Goal: Check status: Check status

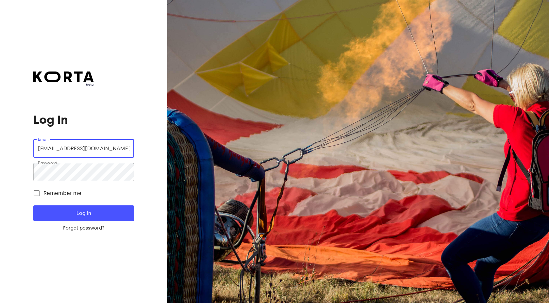
click at [89, 210] on span "Log In" at bounding box center [83, 213] width 79 height 8
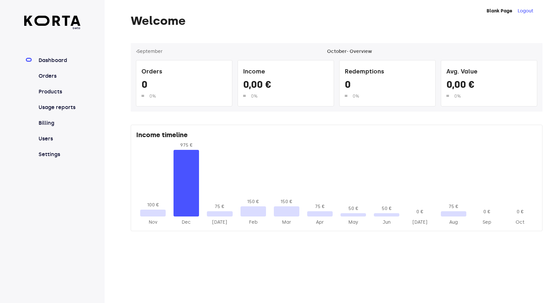
click at [59, 82] on nav "Dashboard Orders Products Usage reports Billing Users Settings" at bounding box center [52, 107] width 56 height 102
click at [42, 75] on link "Orders" at bounding box center [58, 76] width 43 height 8
click at [59, 76] on link "Orders" at bounding box center [58, 76] width 43 height 8
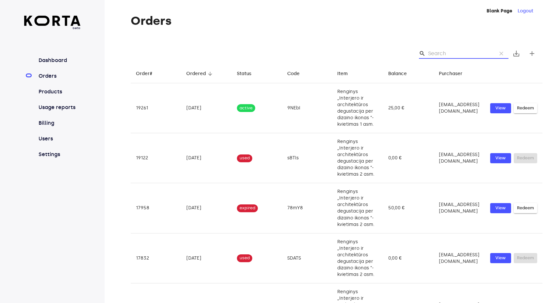
click at [442, 53] on input "Search" at bounding box center [459, 53] width 63 height 10
paste input "9NEbl"
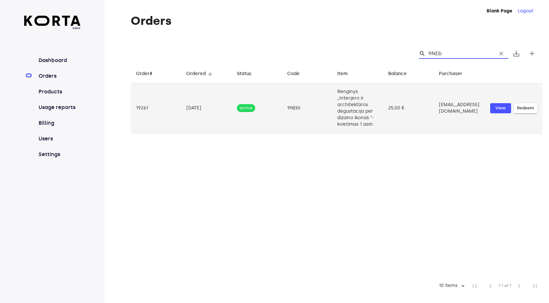
type input "9NEb"
click at [468, 111] on td "kamile.b9@gmail.com" at bounding box center [458, 108] width 51 height 50
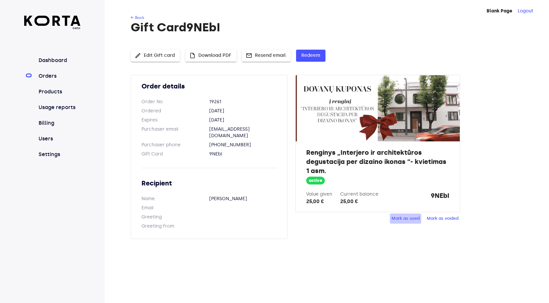
click at [413, 218] on span "Mark as used" at bounding box center [405, 219] width 28 height 8
